Goal: Information Seeking & Learning: Learn about a topic

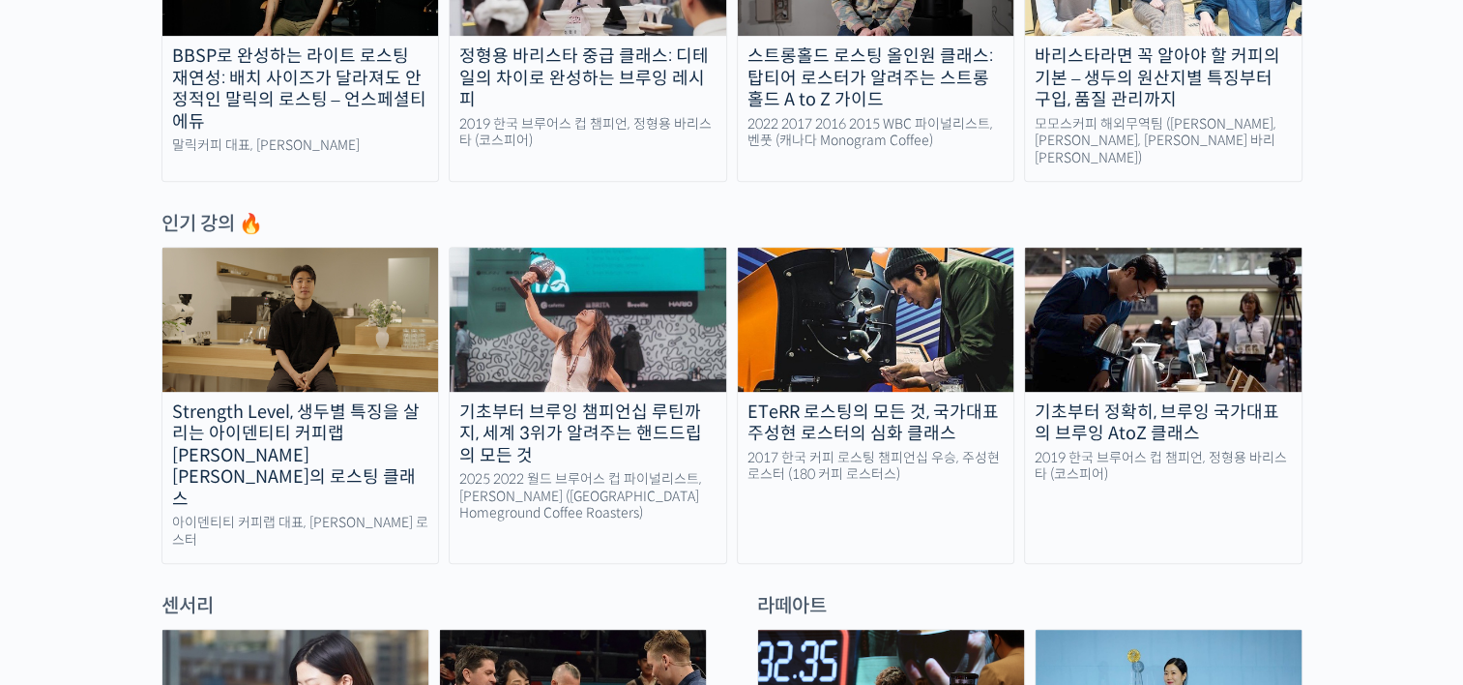
scroll to position [870, 0]
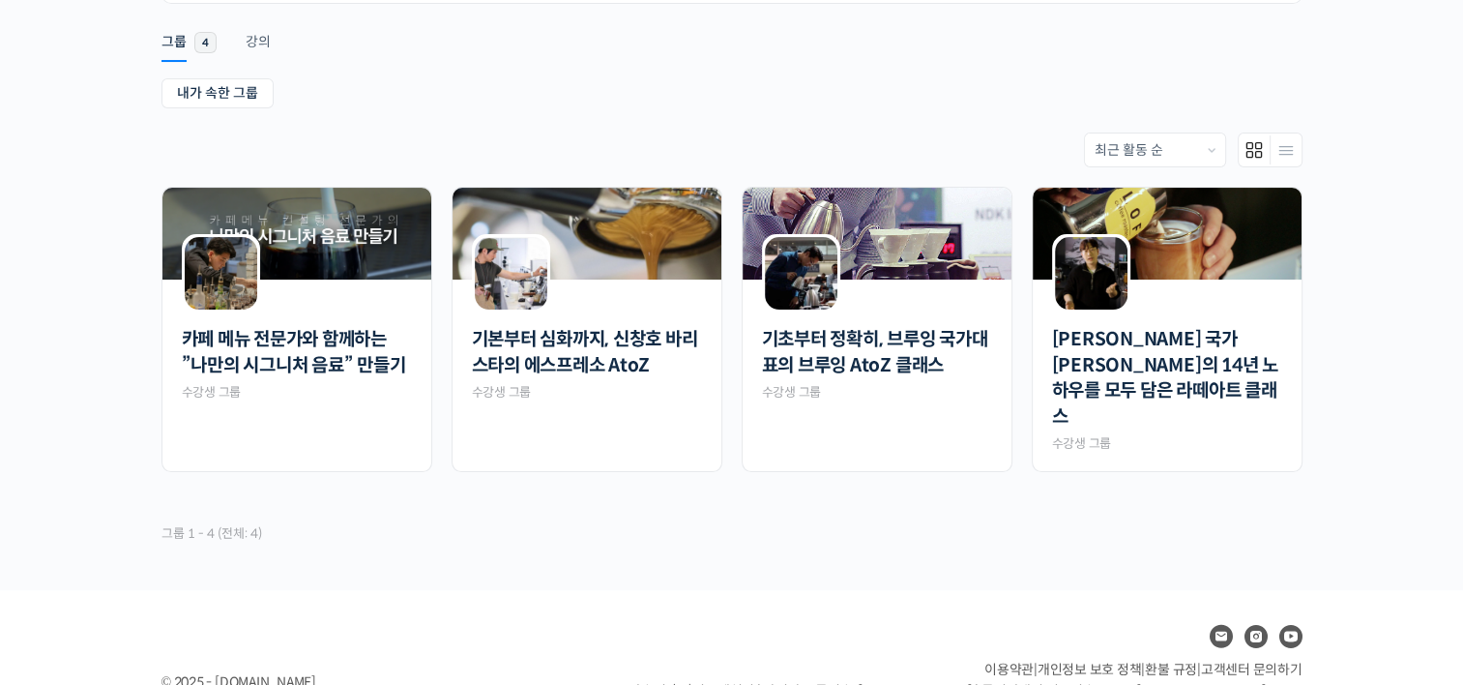
scroll to position [359, 0]
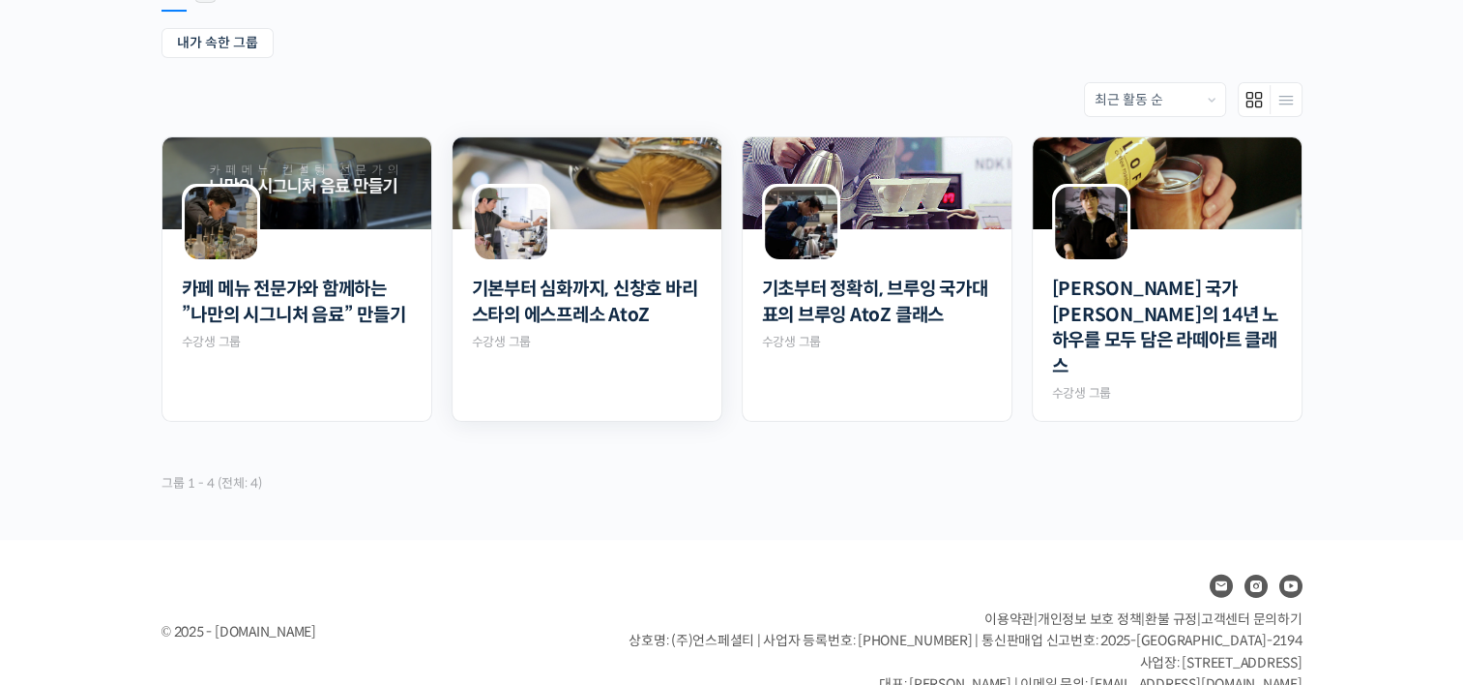
click at [595, 262] on div "기본부터 심화까지, 신창호 바리스타의 에스프레소 AtoZ Private 수강생 그룹" at bounding box center [587, 306] width 230 height 89
click at [573, 295] on link "기본부터 심화까지, 신창호 바리스타의 에스프레소 AtoZ" at bounding box center [587, 302] width 230 height 51
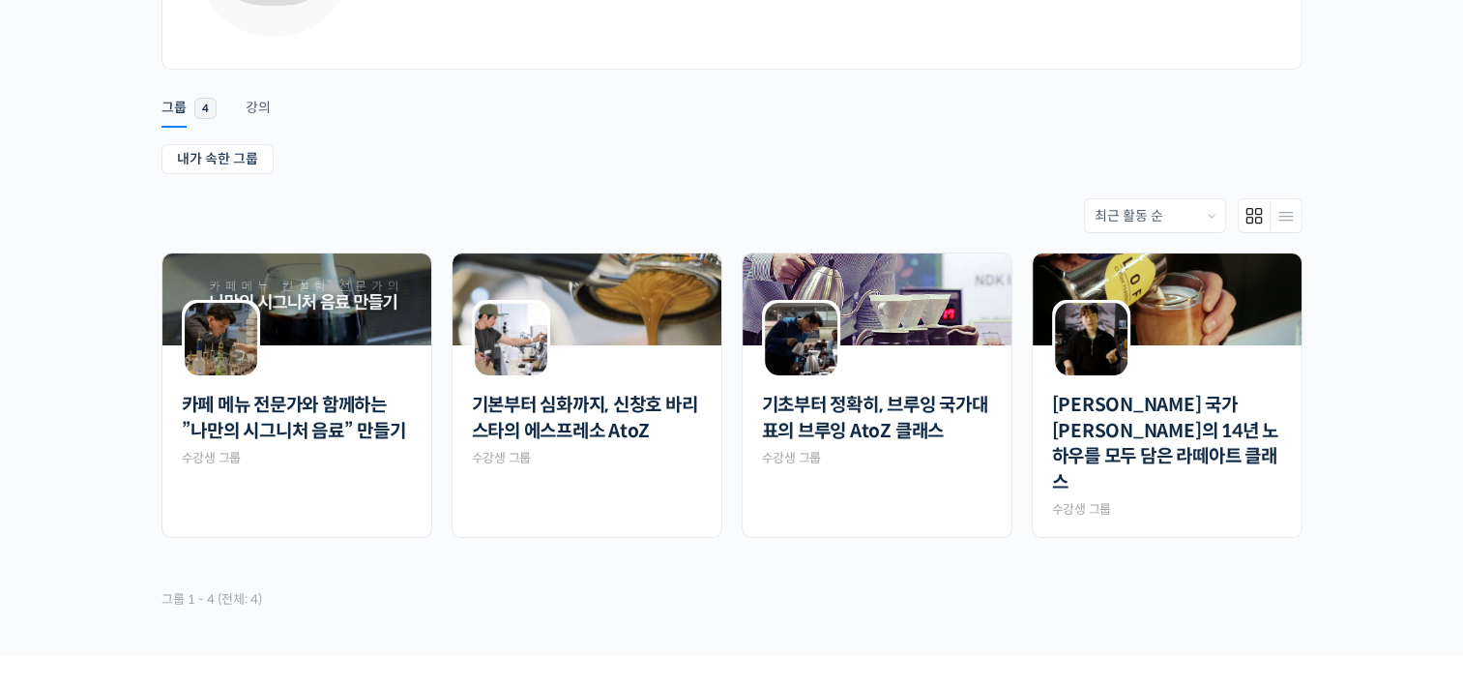
scroll to position [262, 0]
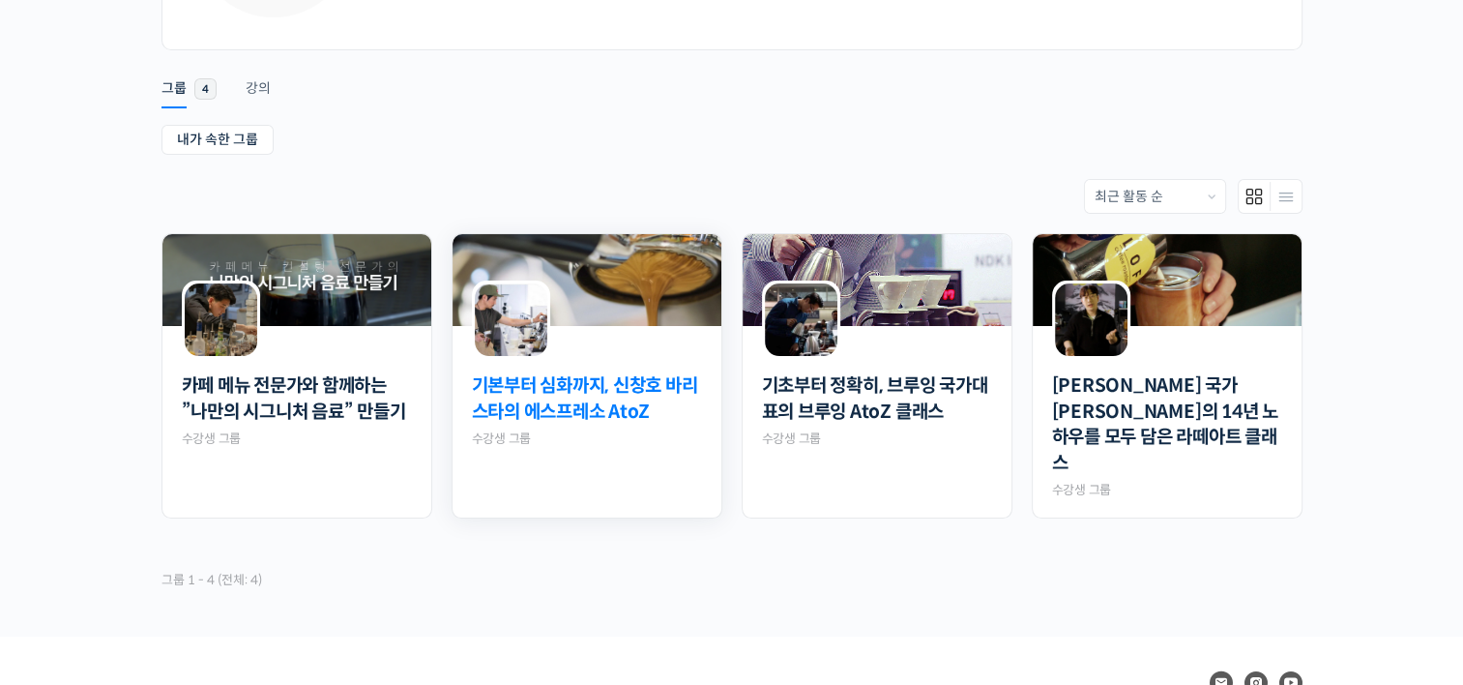
click at [535, 402] on link "기본부터 심화까지, 신창호 바리스타의 에스프레소 AtoZ" at bounding box center [587, 398] width 230 height 51
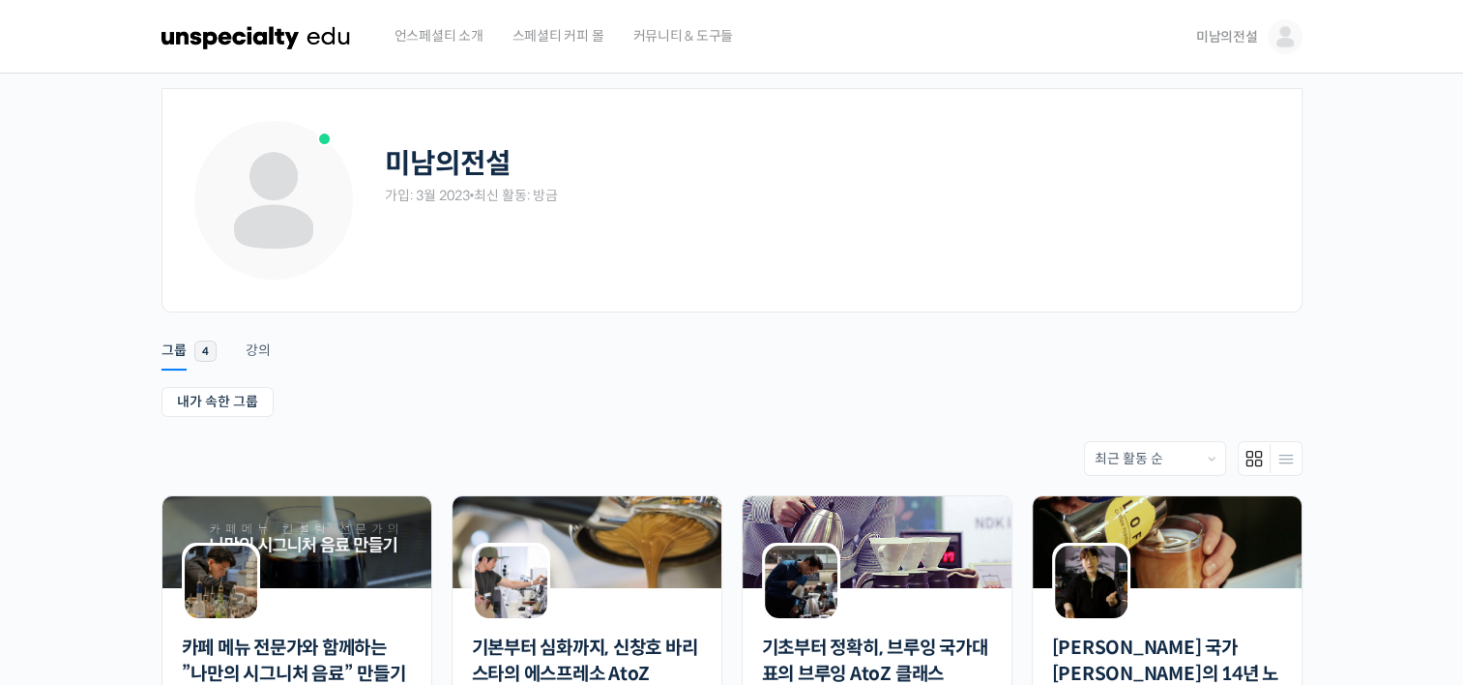
click at [1228, 38] on span "미남의전설" at bounding box center [1227, 36] width 62 height 17
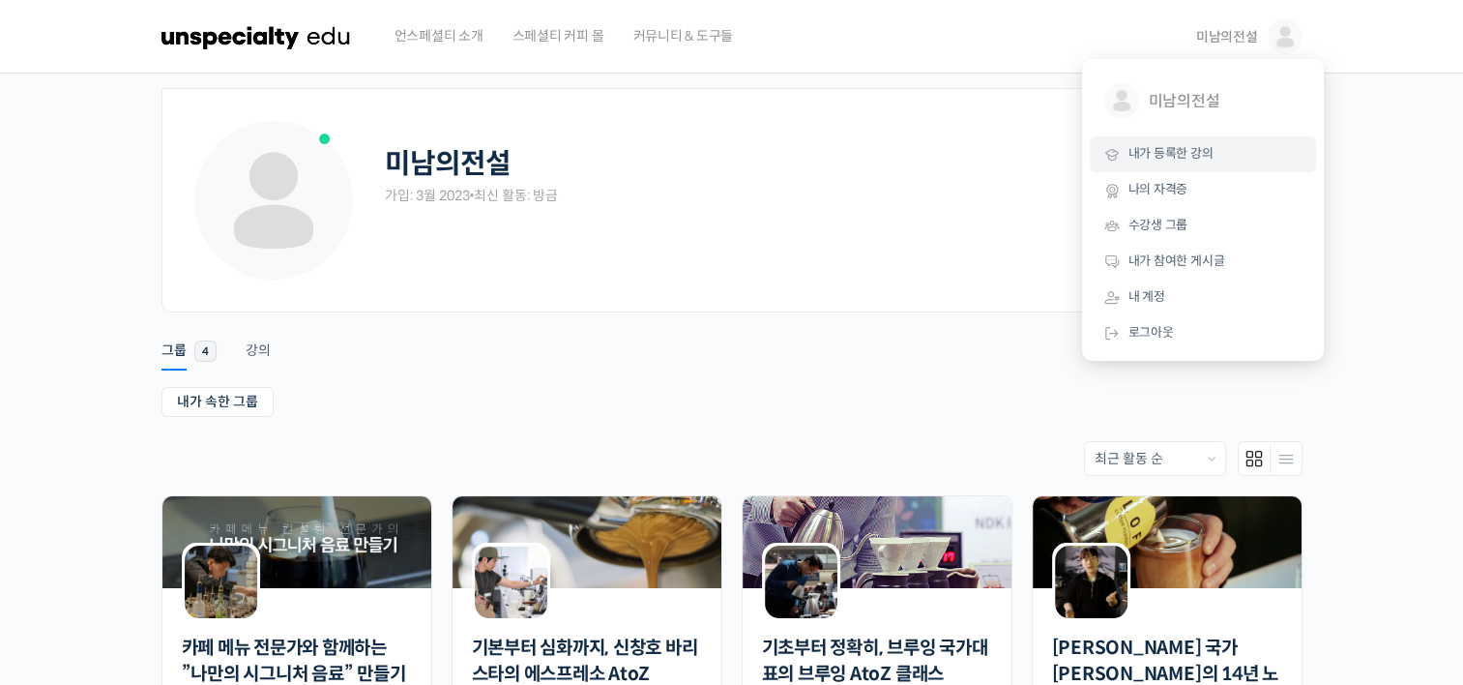
click at [1160, 153] on span "내가 등록한 강의" at bounding box center [1170, 153] width 85 height 16
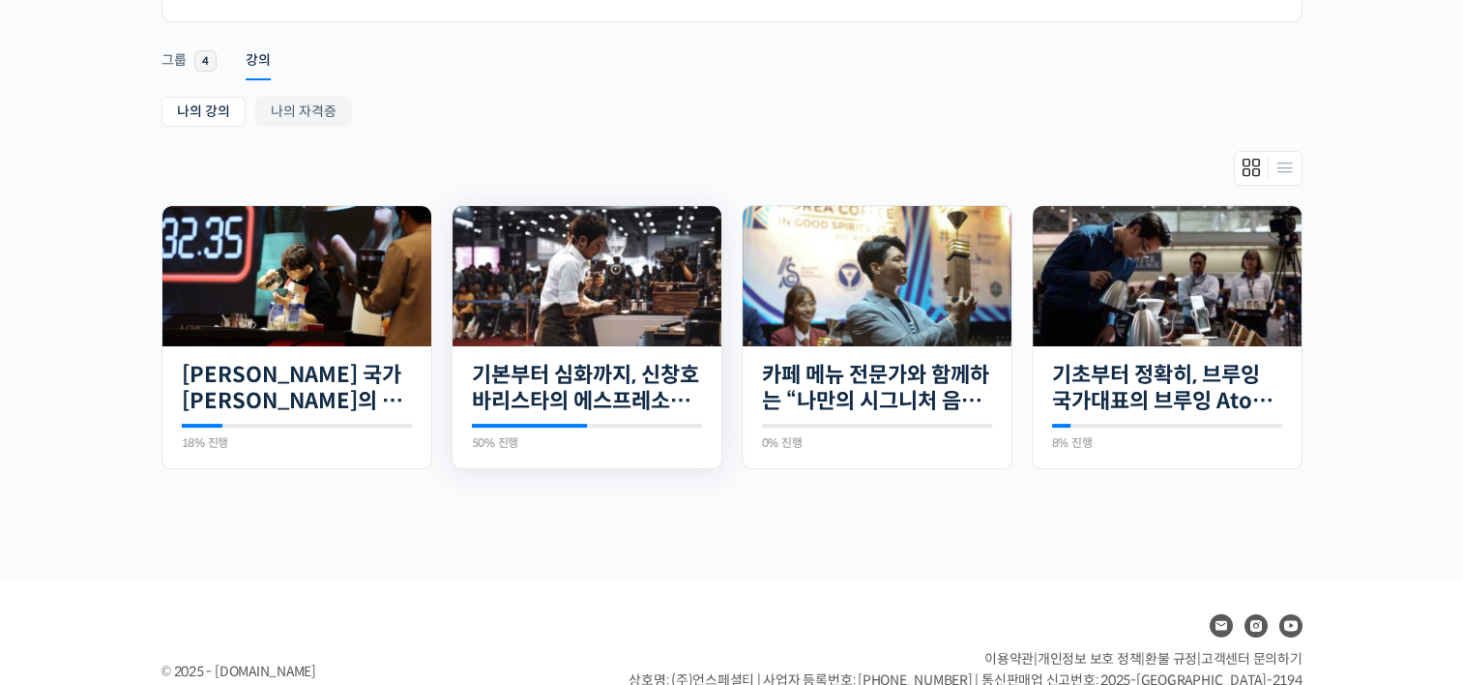
click at [581, 279] on img at bounding box center [586, 276] width 269 height 140
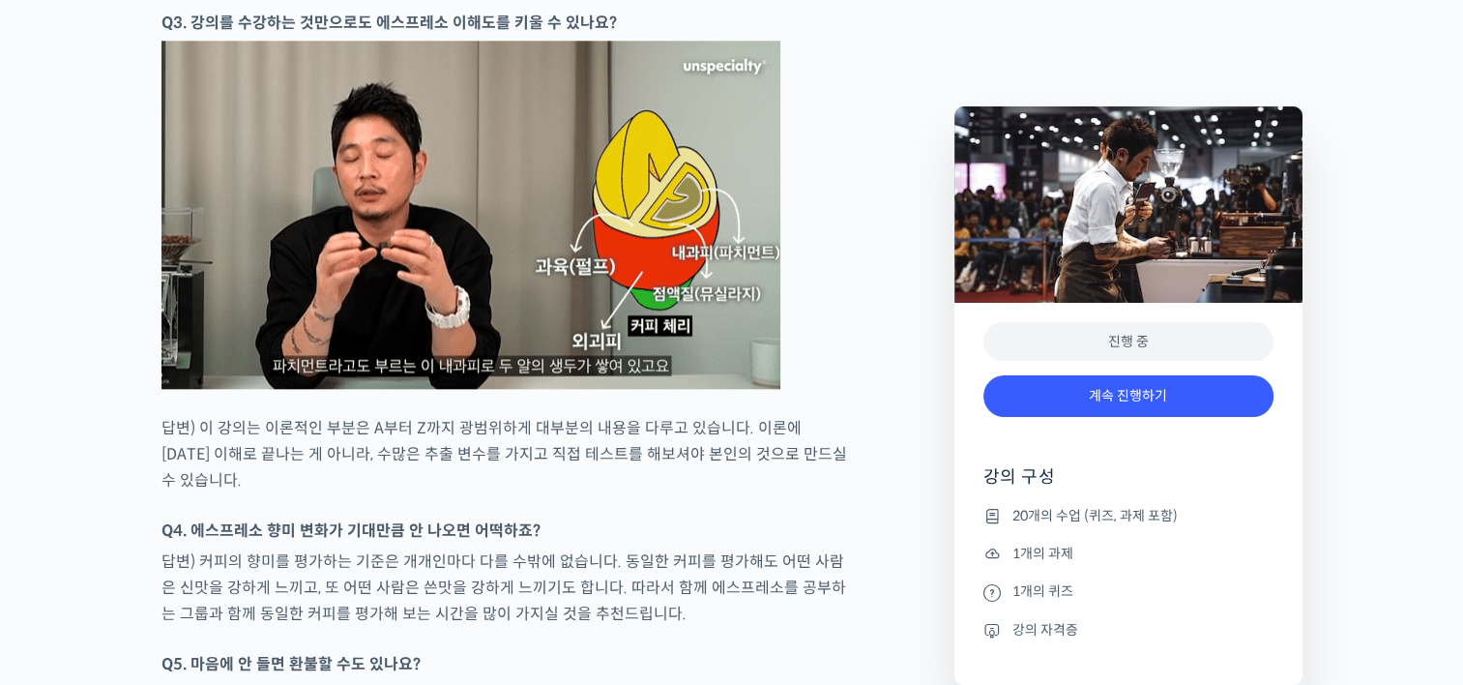
scroll to position [9780, 0]
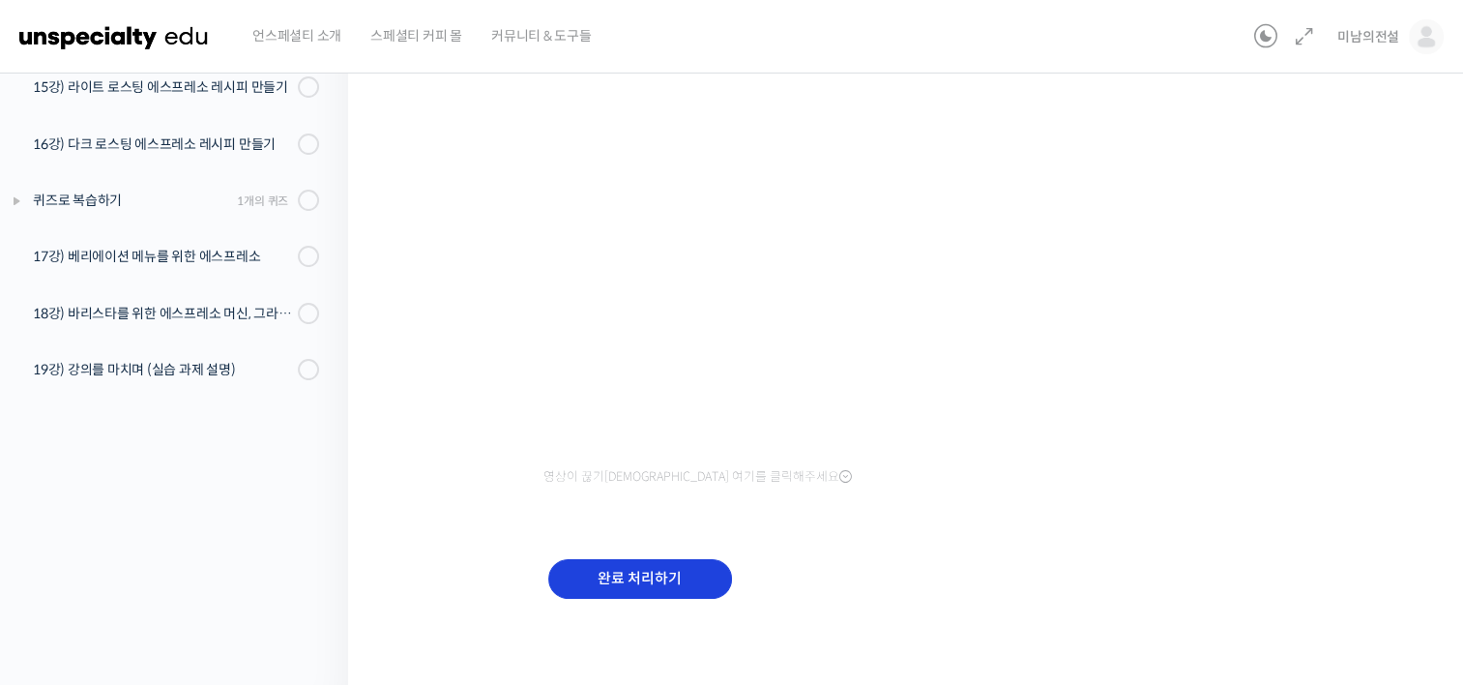
scroll to position [260, 0]
click at [468, 235] on div "기본부터 심화까지, 신창호 바리스타의 에스프레소 AtoZ 11강) 에스프레소 추출 변수 5: 프리 인퓨전 진행 중 수업 11 / 20 진행 중…" at bounding box center [910, 238] width 931 height 822
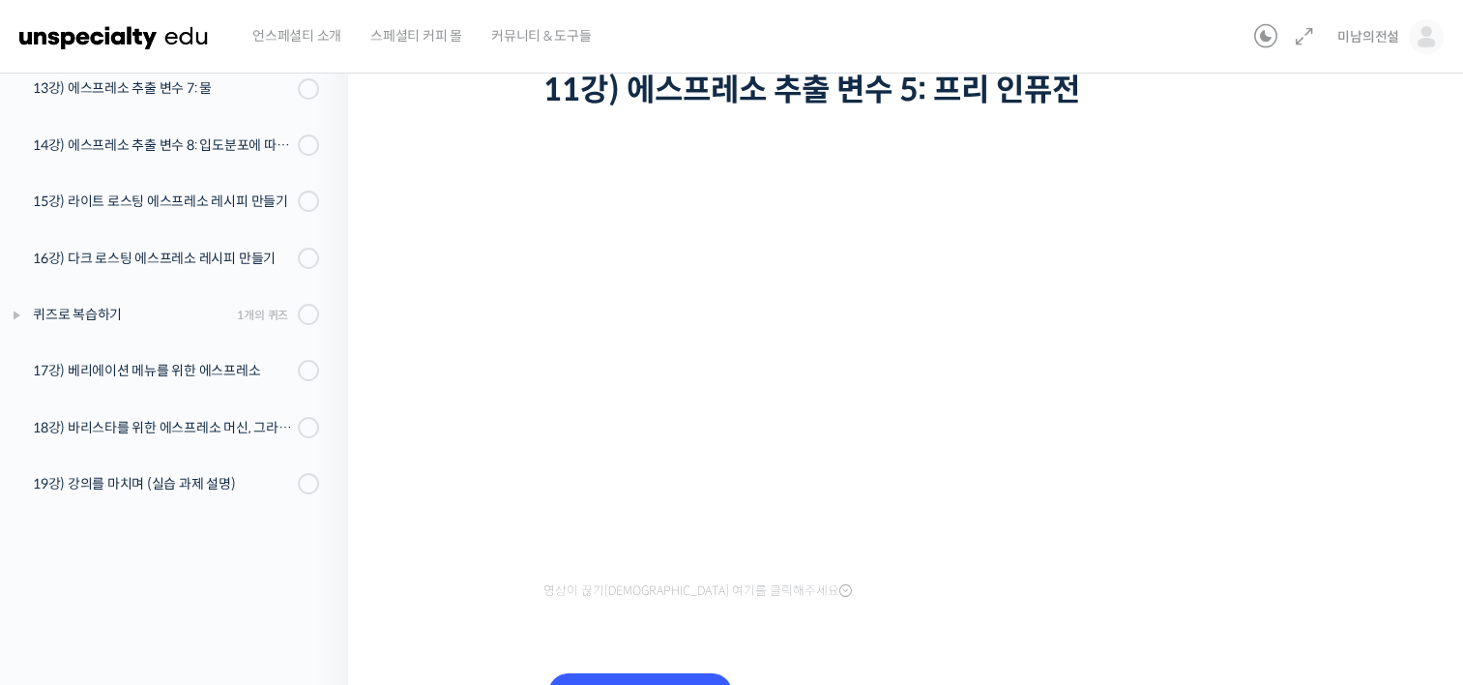
scroll to position [0, 0]
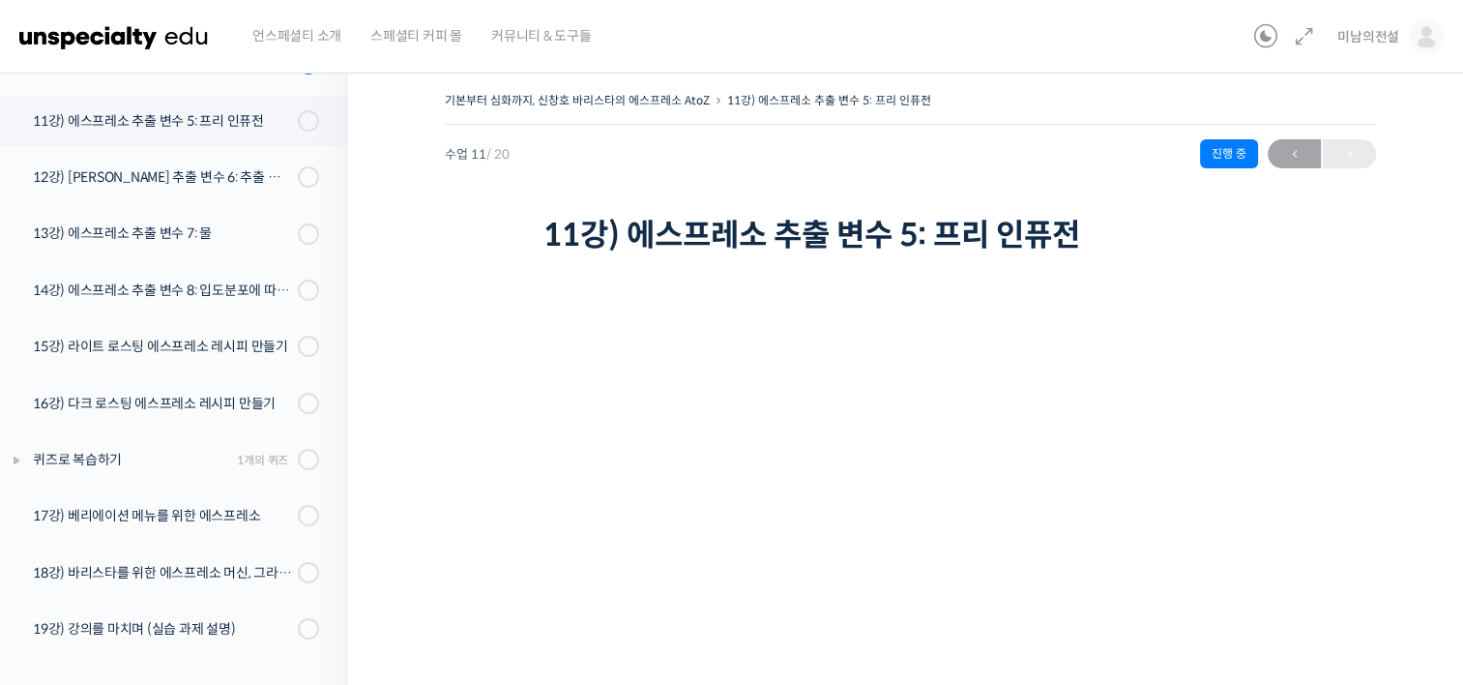
click at [480, 365] on div "기본부터 심화까지, 신창호 바리스타의 에스프레소 AtoZ 11강) 에스프레소 추출 변수 5: 프리 인퓨전 진행 중 수업 11 / 20 진행 중…" at bounding box center [910, 498] width 931 height 822
click at [113, 124] on div "11강) 에스프레소 추출 변수 5: 프리 인퓨전" at bounding box center [162, 120] width 259 height 21
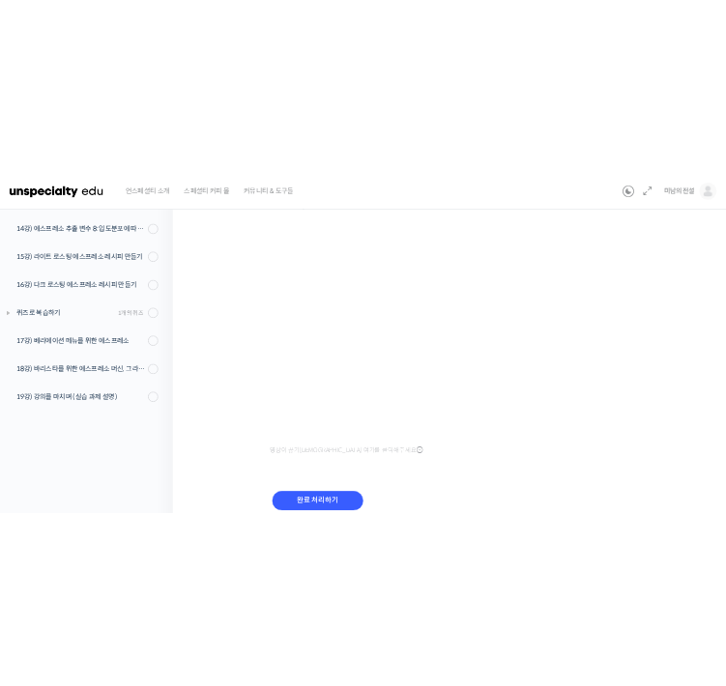
scroll to position [193, 0]
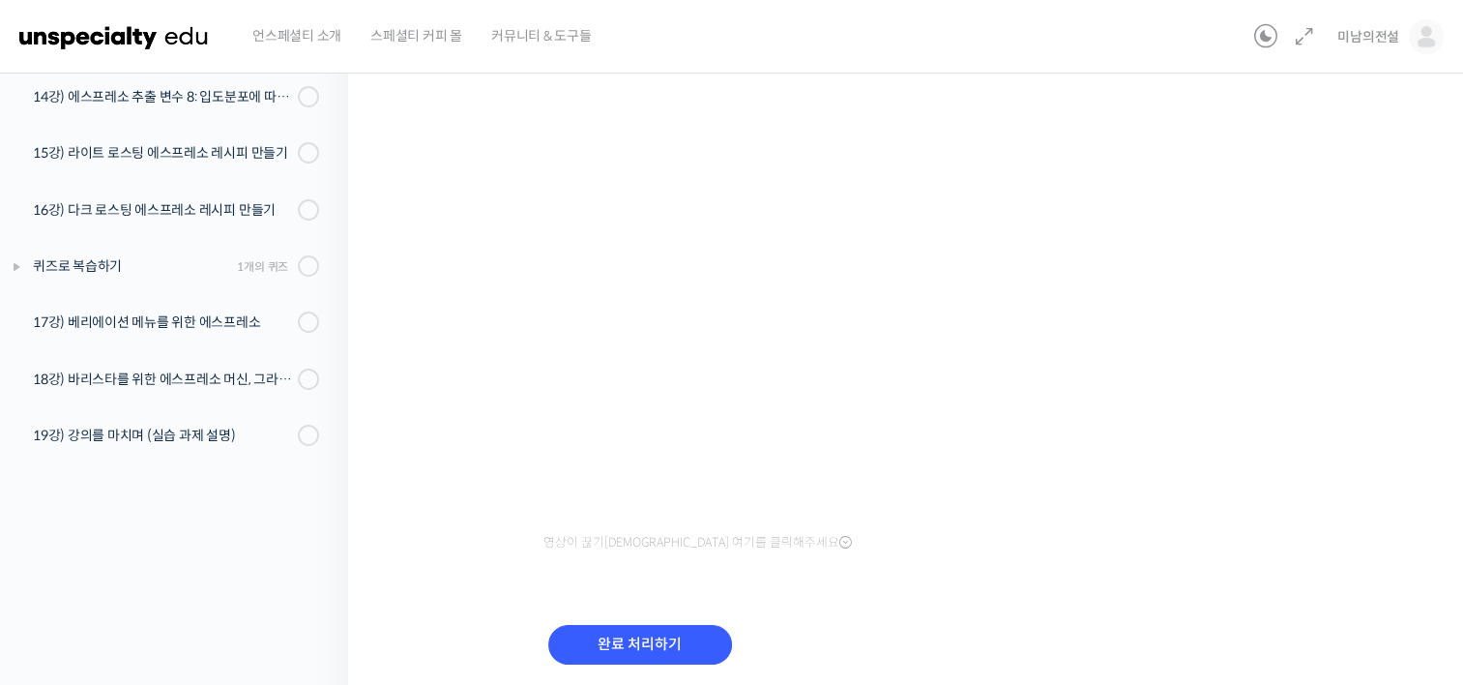
click at [1383, 281] on div "기본부터 심화까지, 신창호 바리스타의 에스프레소 AtoZ 11강) 에스프레소 추출 변수 5: 프리 인퓨전 진행 중 수업 11 / 20 진행 중…" at bounding box center [910, 310] width 1124 height 890
click at [498, 344] on div "기본부터 심화까지, 신창호 바리스타의 에스프레소 AtoZ 11강) 에스프레소 추출 변수 5: 프리 인퓨전 진행 중 수업 11 / 20 진행 중…" at bounding box center [910, 305] width 931 height 822
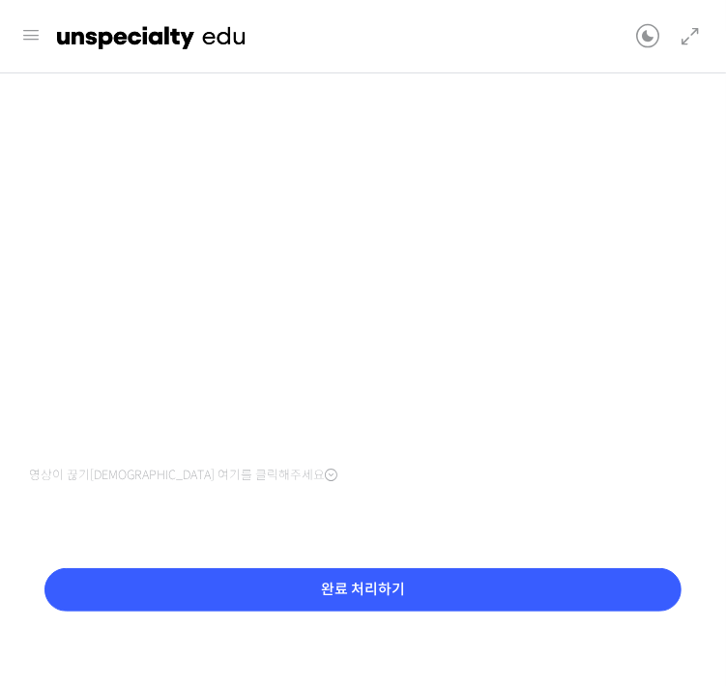
click at [487, 44] on div at bounding box center [340, 37] width 594 height 58
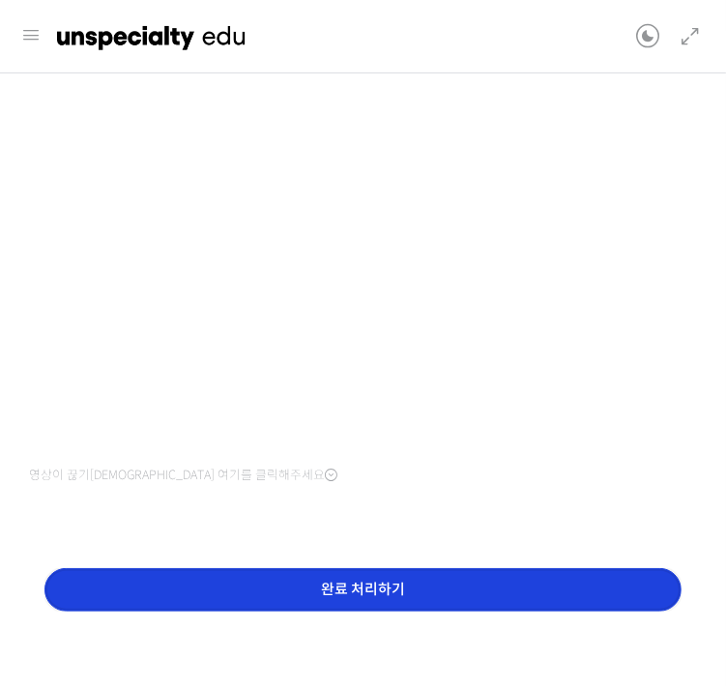
click at [318, 586] on input "완료 처리하기" at bounding box center [362, 590] width 637 height 44
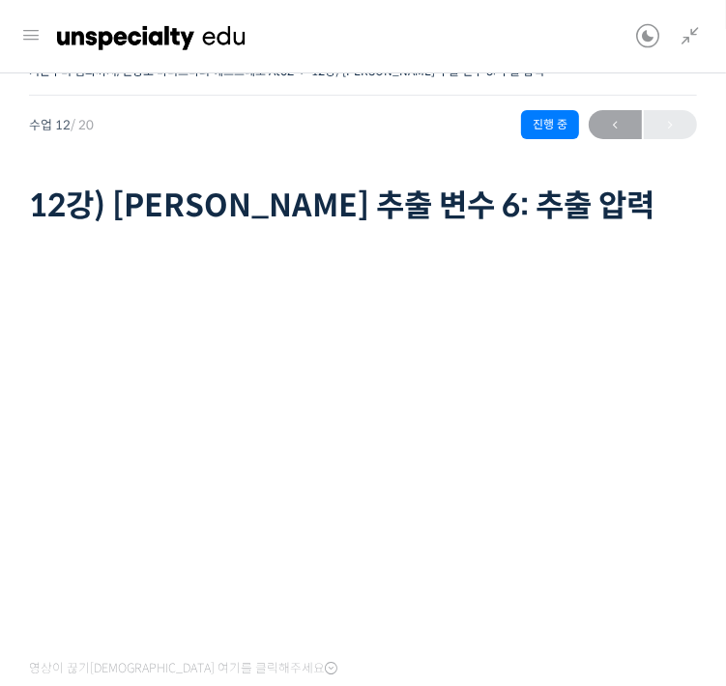
scroll to position [618, 0]
click at [507, 230] on div "영상이 끊기[DEMOGRAPHIC_DATA] 여기를 클릭해주세요 완료 처리하기" at bounding box center [363, 563] width 668 height 667
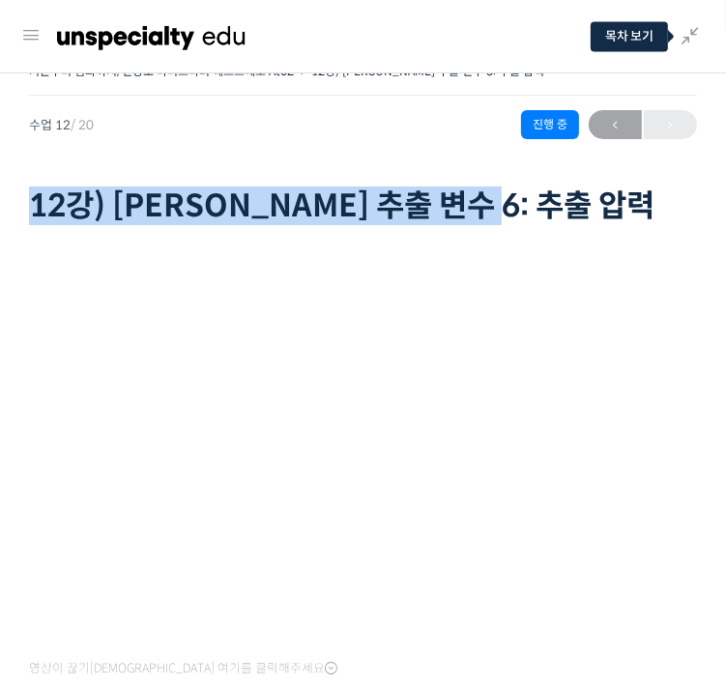
drag, startPoint x: 557, startPoint y: 201, endPoint x: 28, endPoint y: 203, distance: 528.8
click at [29, 203] on h1 "12강) [PERSON_NAME] 추출 변수 6: 추출 압력" at bounding box center [363, 206] width 668 height 37
drag, startPoint x: 28, startPoint y: 203, endPoint x: 116, endPoint y: 195, distance: 88.3
copy h1 "12강) [PERSON_NAME] 추출 변수 6: 추출 압력"
click at [612, 211] on h1 "12강) [PERSON_NAME] 추출 변수 6: 추출 압력" at bounding box center [363, 206] width 668 height 37
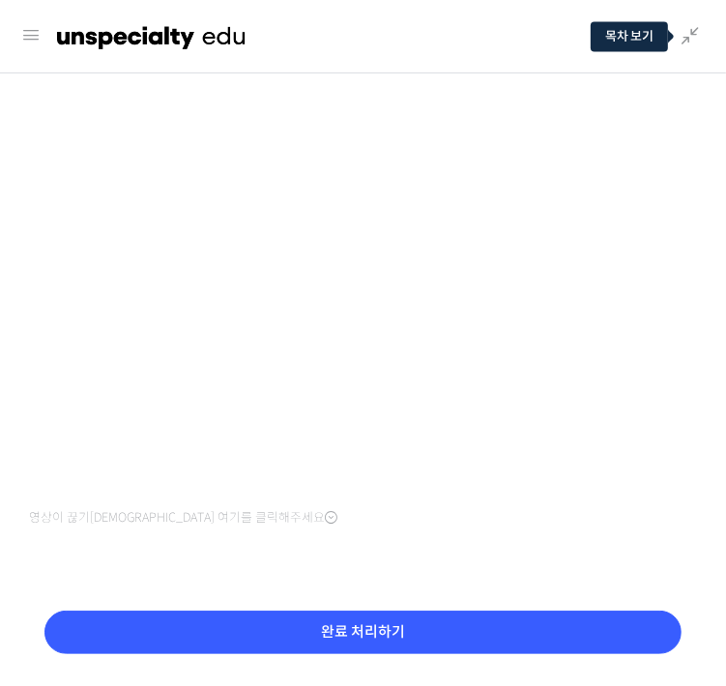
scroll to position [54, 0]
